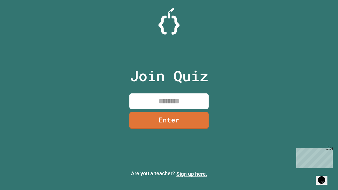
click at [192, 174] on link "Sign up here." at bounding box center [192, 174] width 31 height 6
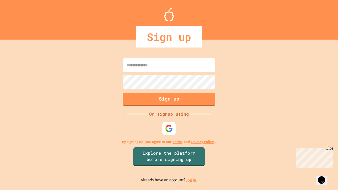
click at [192, 180] on link "Log in." at bounding box center [192, 181] width 12 height 6
